Goal: Task Accomplishment & Management: Complete application form

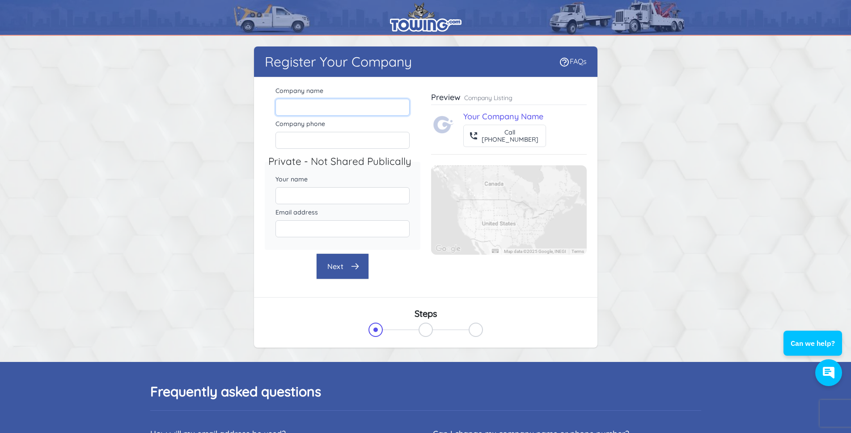
click at [305, 111] on input "Company name" at bounding box center [342, 107] width 134 height 17
type input "V"
type input "Brookneal Auto Repair Towing & Recovery"
click at [365, 141] on input "Company phone" at bounding box center [342, 140] width 134 height 17
type input "[PHONE_NUMBER]"
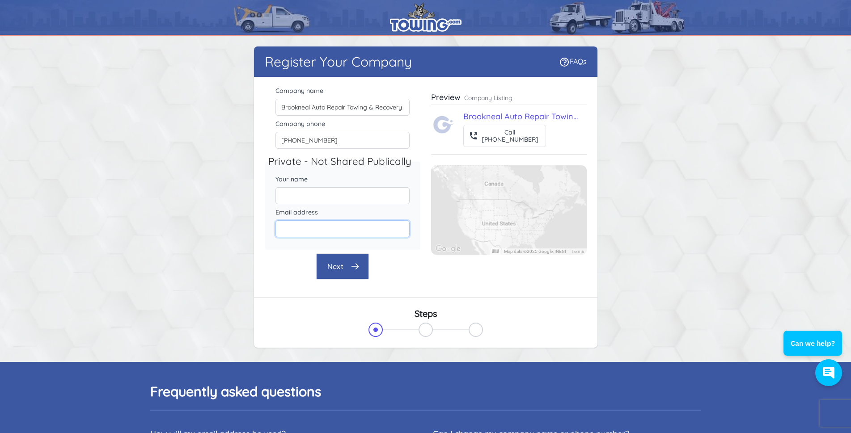
click at [310, 230] on input "Email address" at bounding box center [342, 228] width 134 height 17
type input "[EMAIL_ADDRESS][DOMAIN_NAME]"
click at [340, 271] on button "Next" at bounding box center [342, 266] width 53 height 26
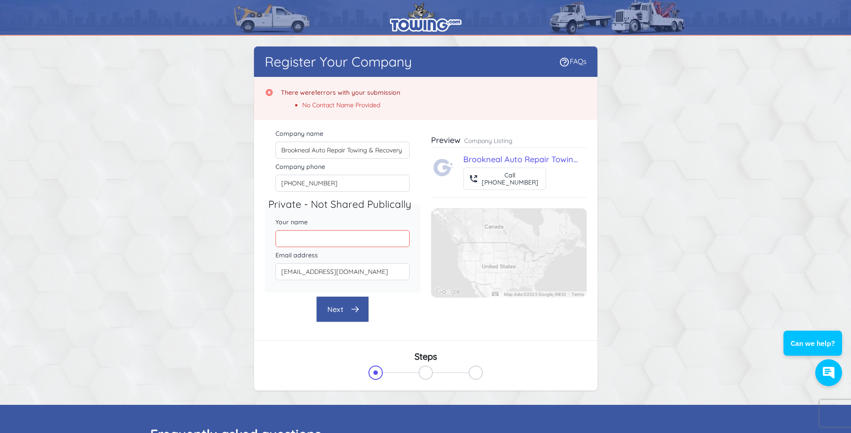
scroll to position [4, 0]
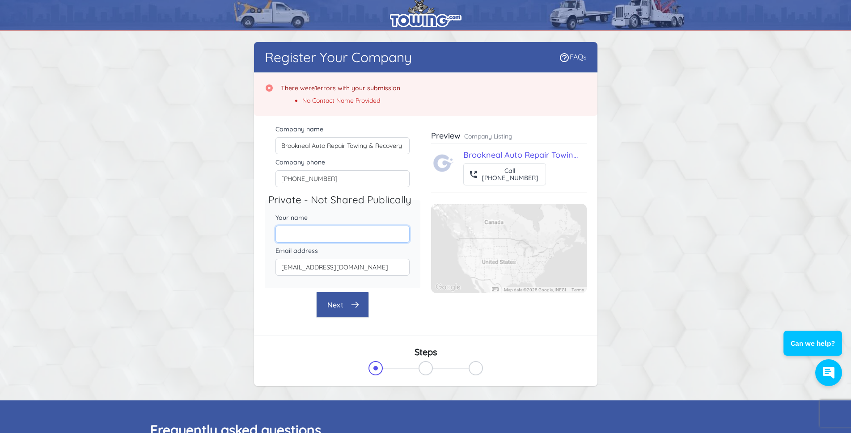
click at [296, 232] on input "Your name" at bounding box center [342, 234] width 134 height 17
type input "B"
type input "[PERSON_NAME]"
click at [337, 307] on div "Register Your Company FAQs There were 1 errors with your submission No Contact …" at bounding box center [425, 214] width 343 height 344
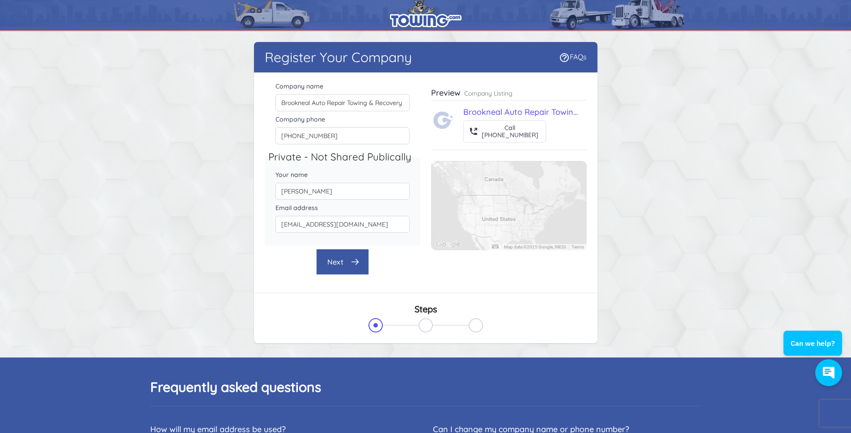
click at [337, 261] on button "Next" at bounding box center [342, 262] width 53 height 26
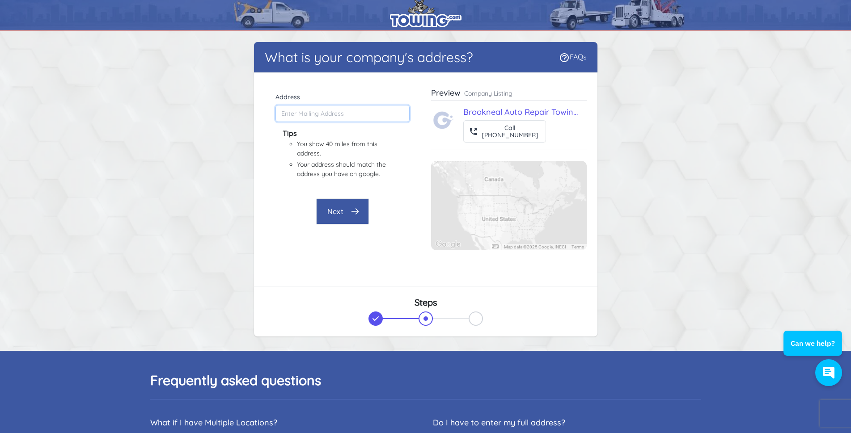
click at [293, 113] on input "Address" at bounding box center [342, 113] width 134 height 17
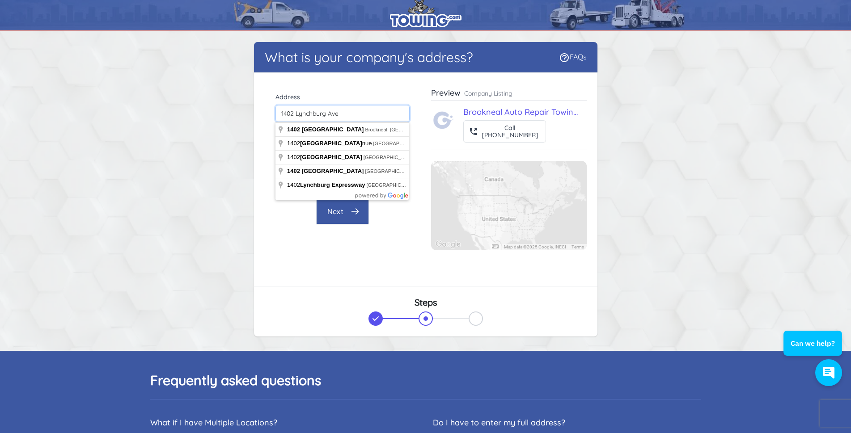
click at [365, 109] on input "1402 Lynchburg Ave" at bounding box center [342, 113] width 134 height 17
click at [365, 91] on div "Address [GEOGRAPHIC_DATA] Tips You show 40 miles from this address. Your addres…" at bounding box center [343, 139] width 156 height 97
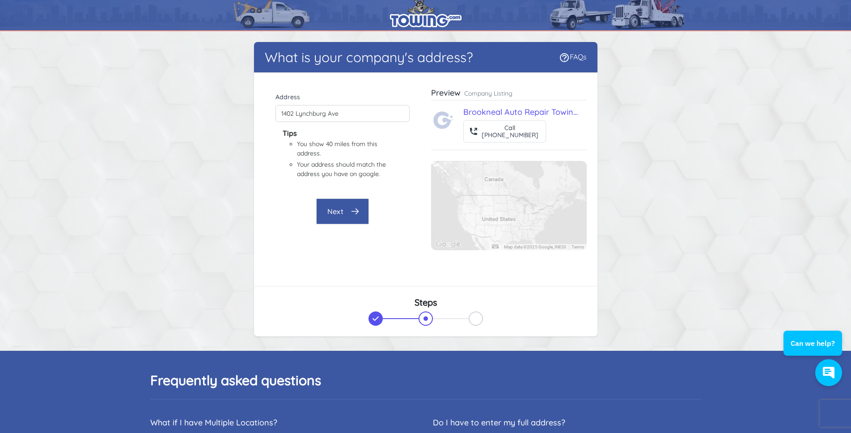
type input "[STREET_ADDRESS]"
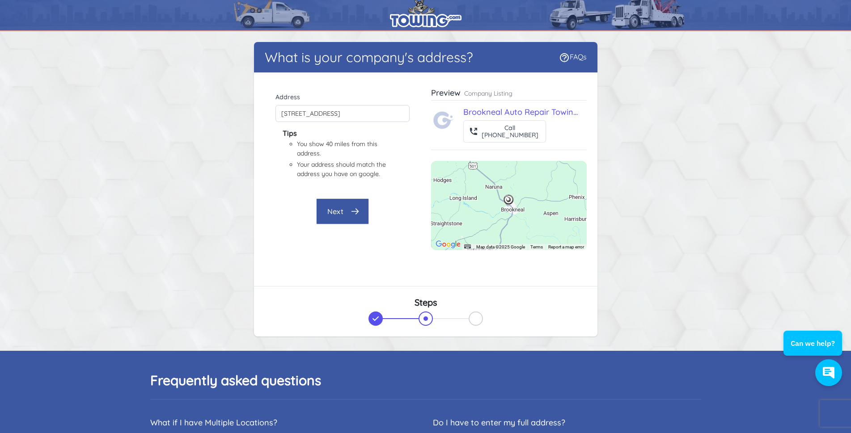
click at [339, 211] on button "Next" at bounding box center [342, 211] width 53 height 26
